Goal: Check status

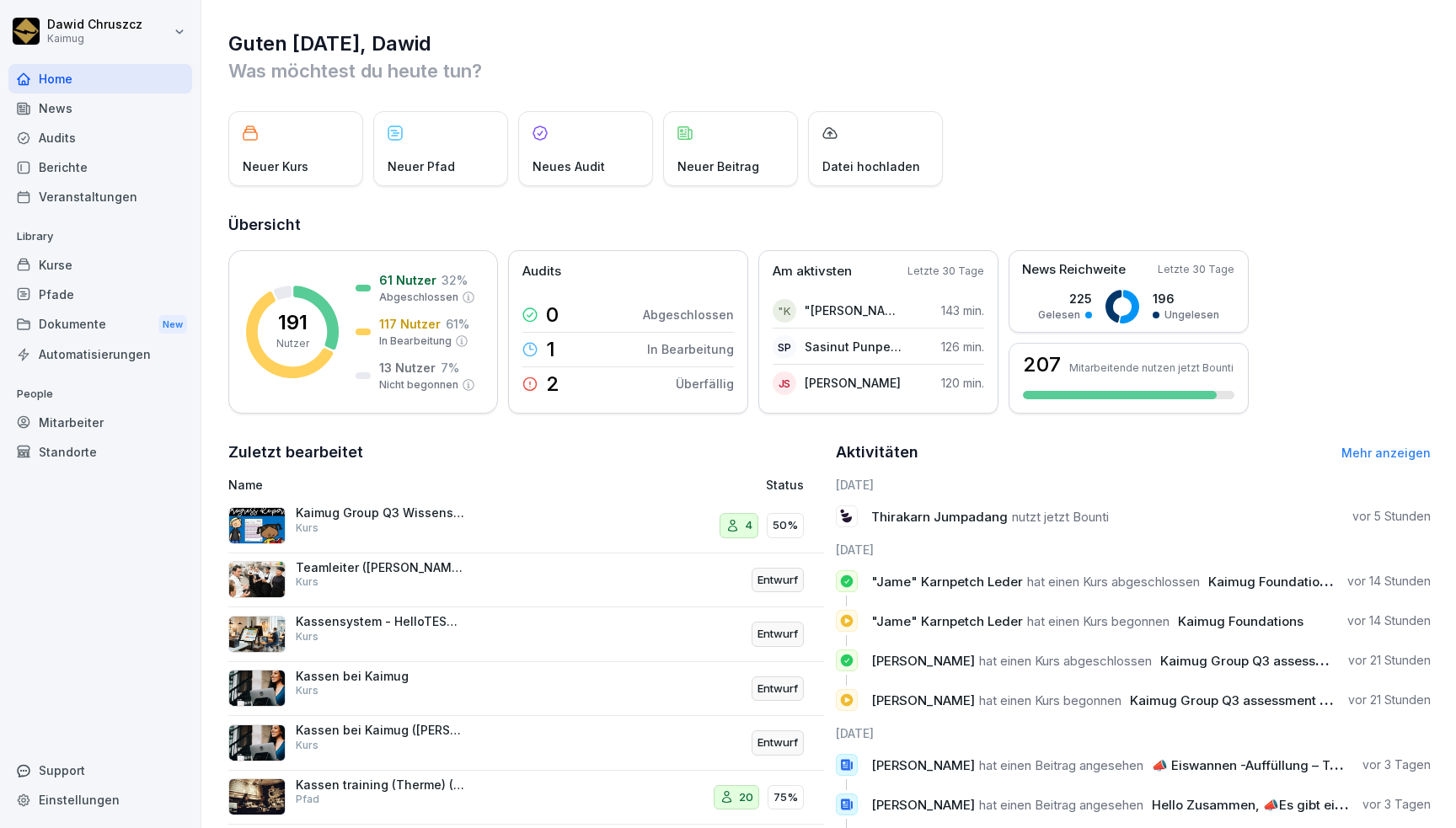
click at [111, 266] on div "Kurse" at bounding box center [101, 264] width 184 height 29
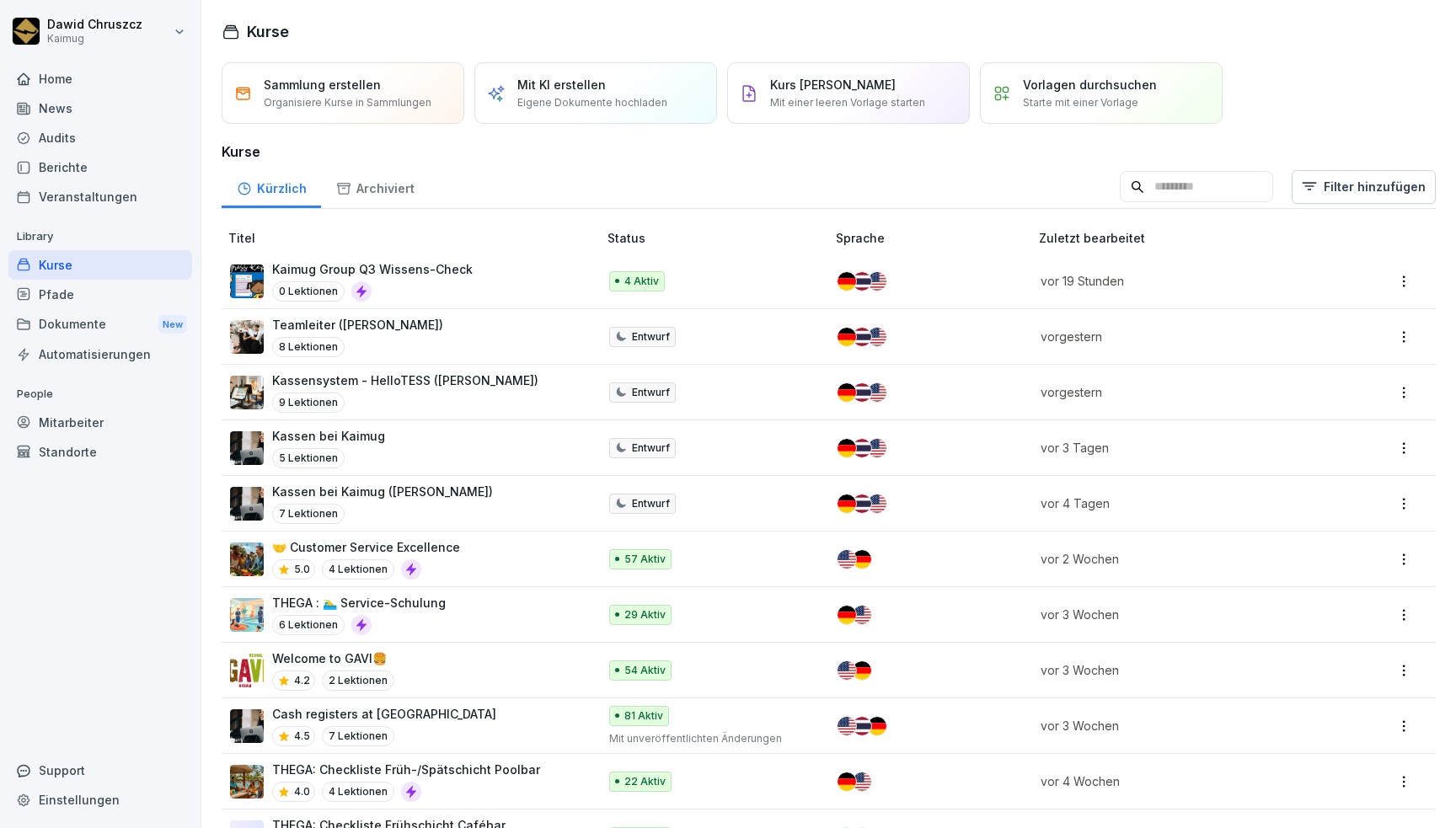
click at [408, 270] on p "Kaimug Group Q3 Wissens-Check" at bounding box center [372, 270] width 201 height 18
